Goal: Task Accomplishment & Management: Manage account settings

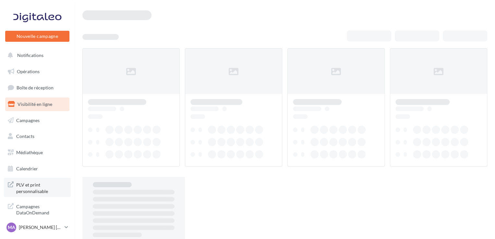
click at [34, 185] on span "PLV et print personnalisable" at bounding box center [41, 188] width 51 height 14
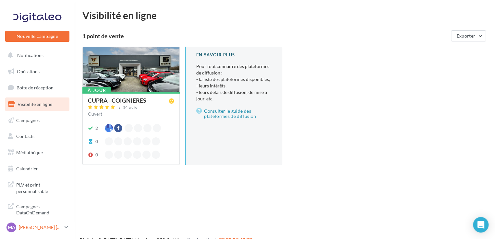
click at [65, 228] on icon at bounding box center [67, 228] width 4 height 6
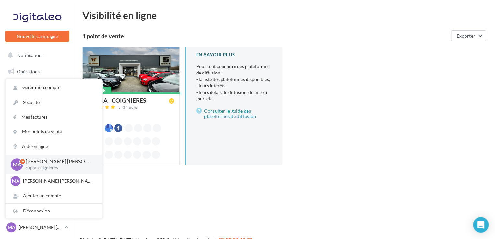
click at [165, 204] on div "Nouvelle campagne Nouvelle campagne Notifications Opérations Boîte de réception…" at bounding box center [247, 129] width 495 height 239
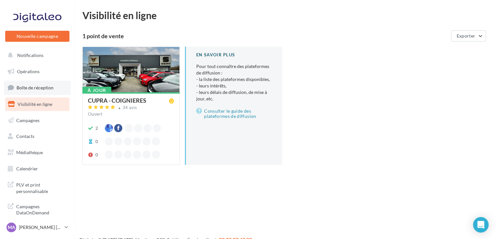
click at [50, 89] on span "Boîte de réception" at bounding box center [35, 88] width 37 height 6
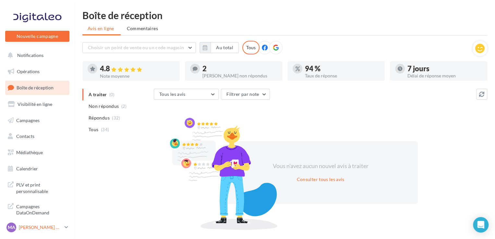
click at [65, 227] on icon at bounding box center [67, 228] width 4 height 6
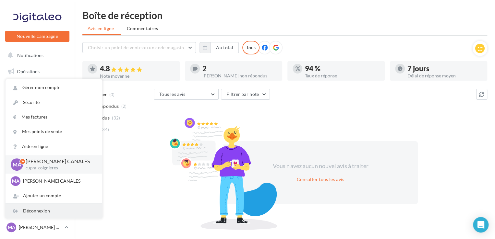
click at [57, 211] on div "Déconnexion" at bounding box center [54, 211] width 97 height 15
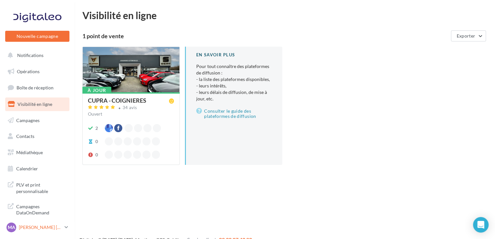
click at [64, 227] on link "MA [PERSON_NAME] [PERSON_NAME] cupra_coignieres" at bounding box center [37, 227] width 64 height 12
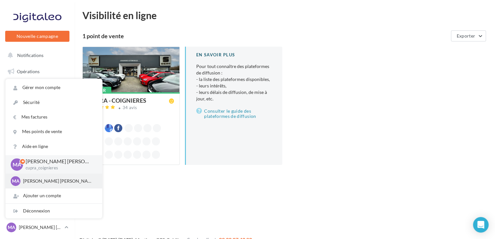
click at [39, 184] on p "[PERSON_NAME] [PERSON_NAME]" at bounding box center [58, 181] width 71 height 6
